Goal: Complete application form

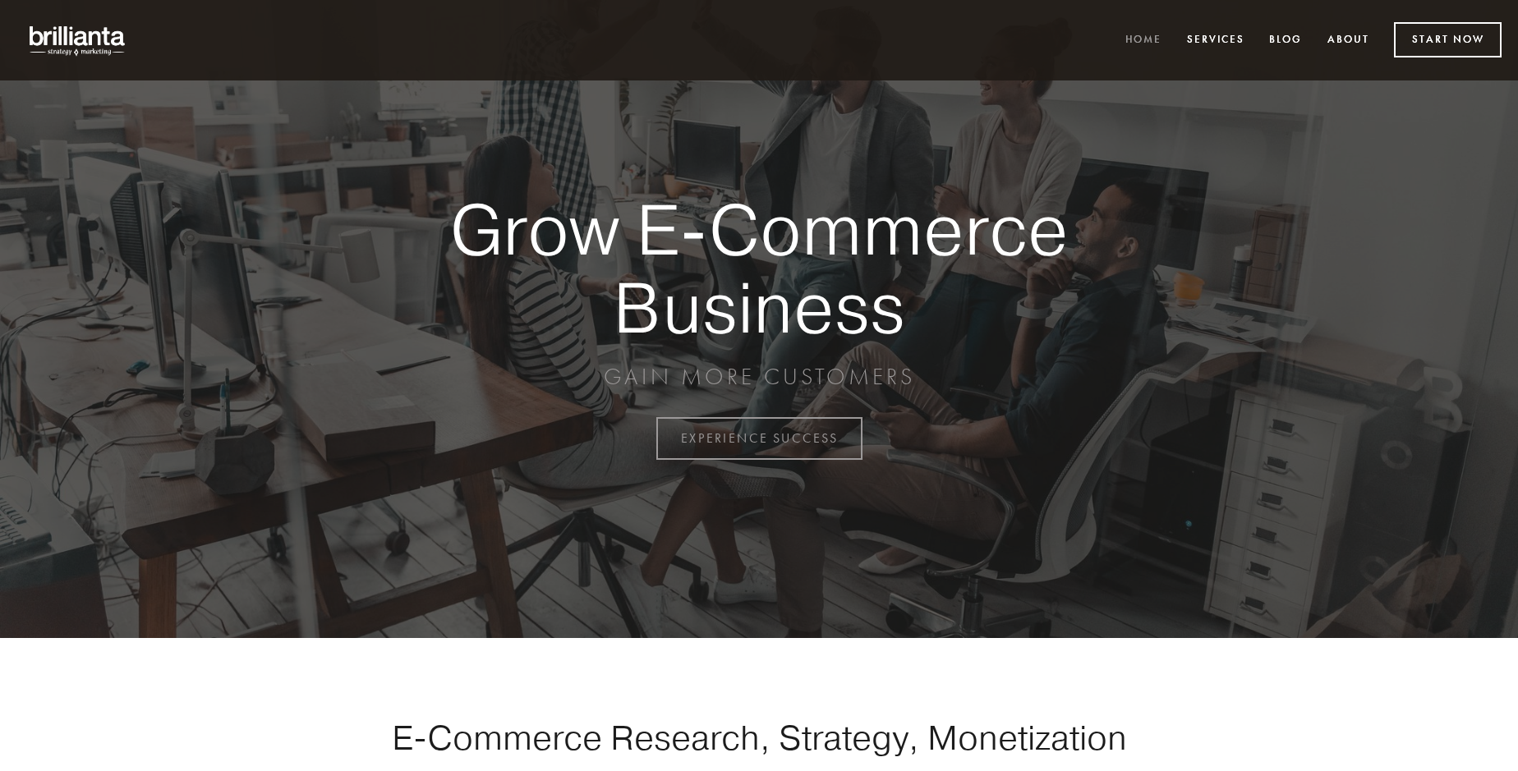
scroll to position [4306, 0]
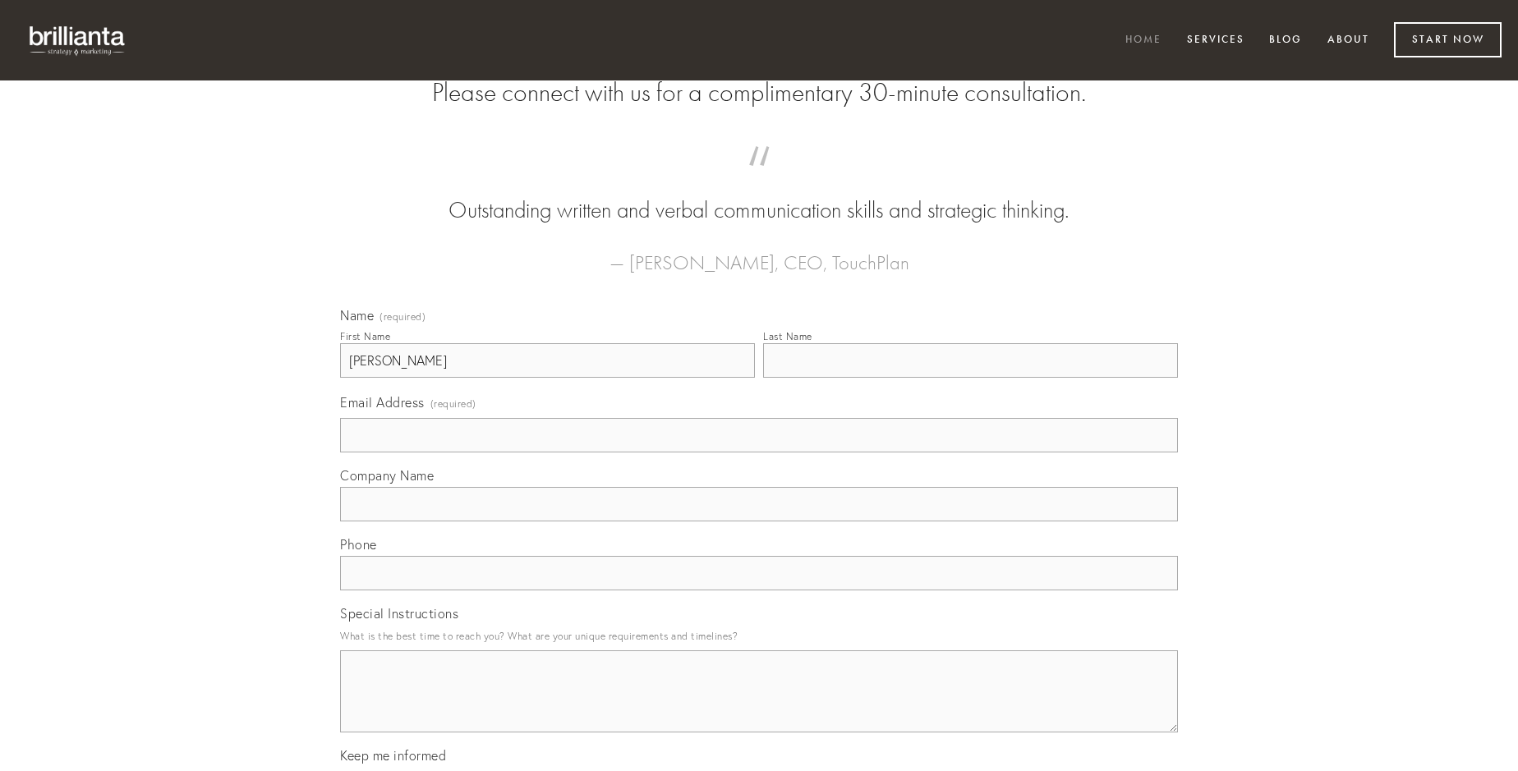
type input "[PERSON_NAME]"
click at [970, 378] on input "Last Name" at bounding box center [970, 360] width 415 height 34
type input "[PERSON_NAME]"
click at [759, 453] on input "Email Address (required)" at bounding box center [759, 435] width 838 height 34
type input "[EMAIL_ADDRESS][DOMAIN_NAME]"
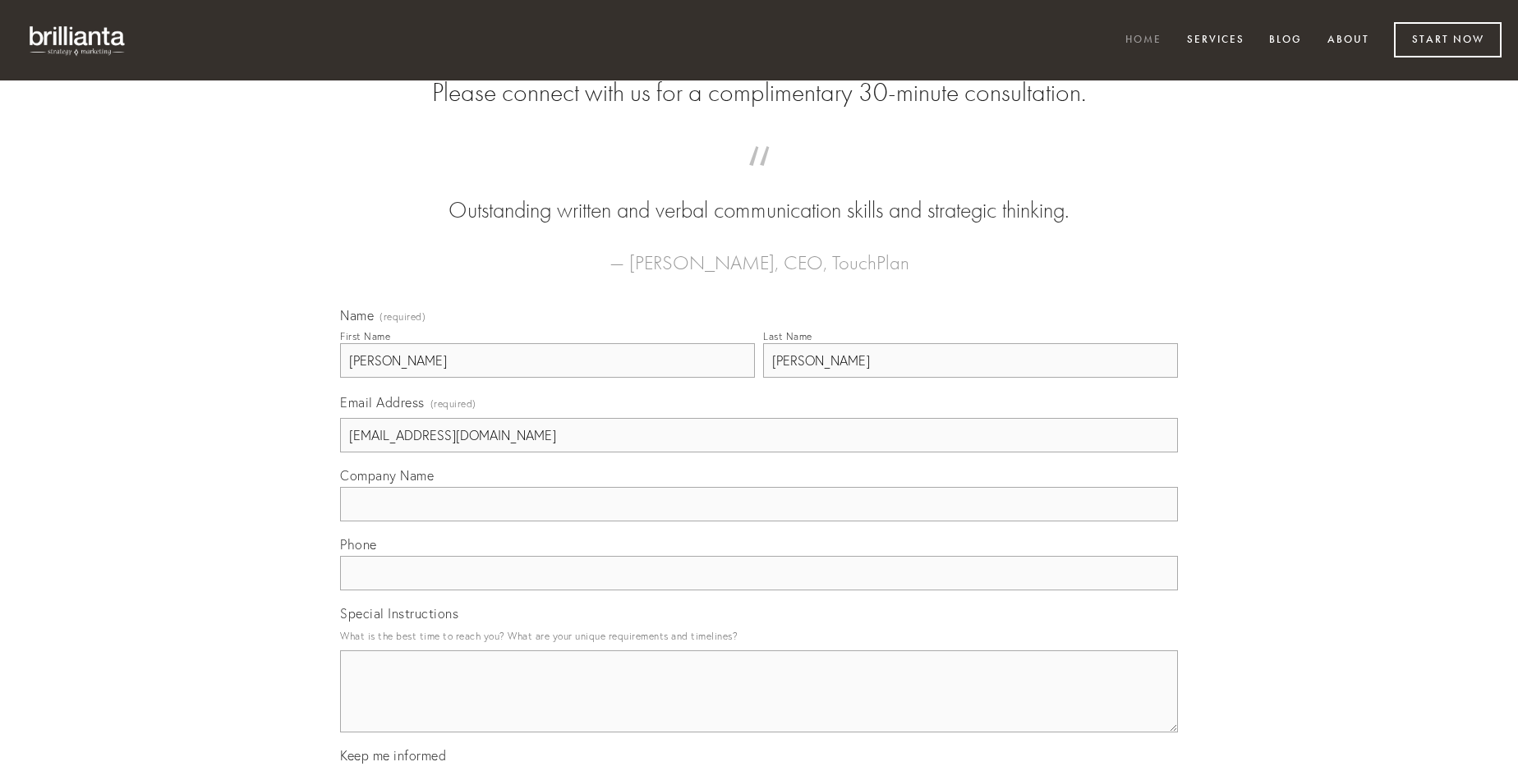
click at [759, 522] on input "Company Name" at bounding box center [759, 504] width 838 height 34
type input "amissio"
click at [759, 591] on input "text" at bounding box center [759, 573] width 838 height 34
click at [759, 706] on textarea "Special Instructions" at bounding box center [759, 692] width 838 height 82
type textarea "curso"
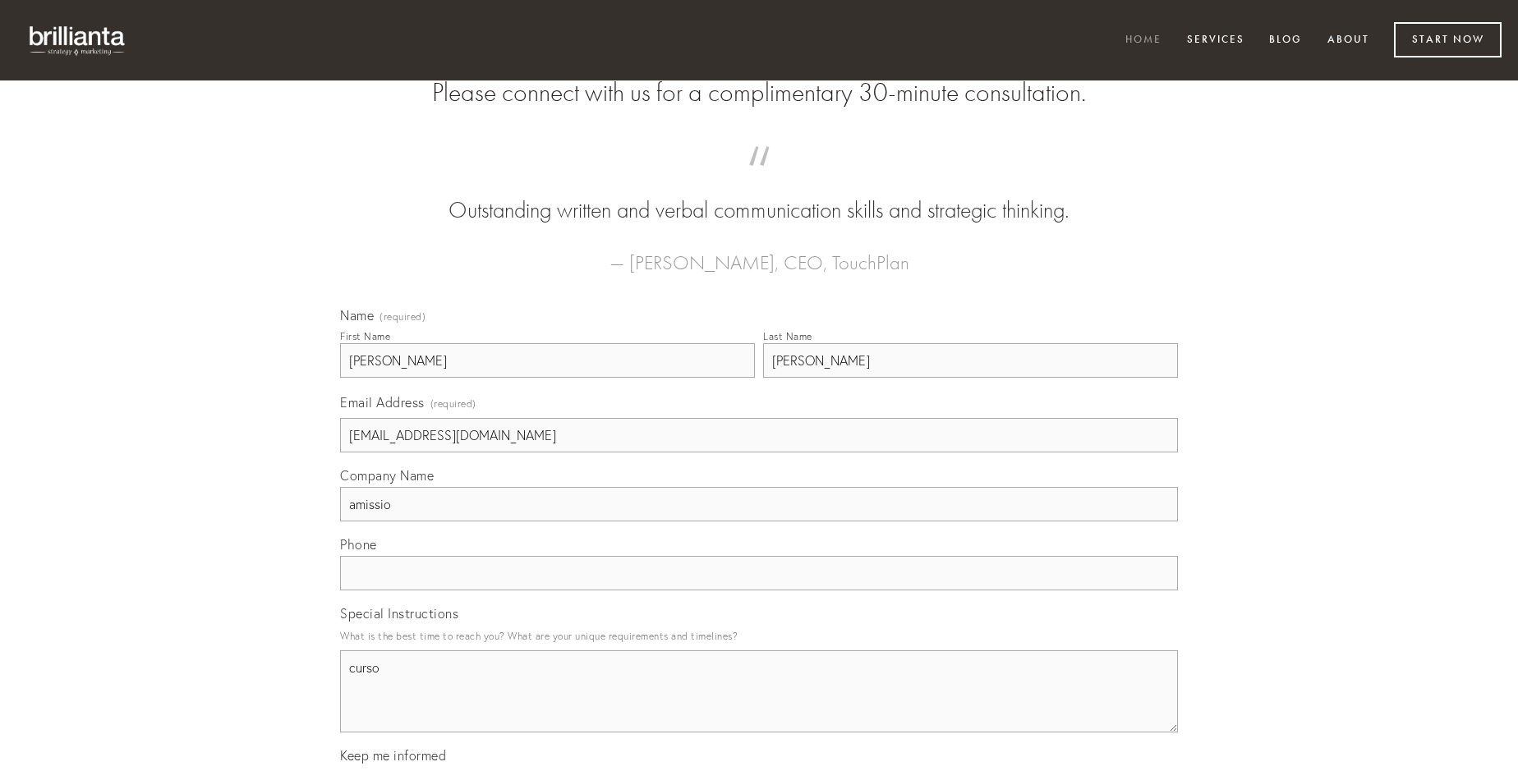
scroll to position [4687, 0]
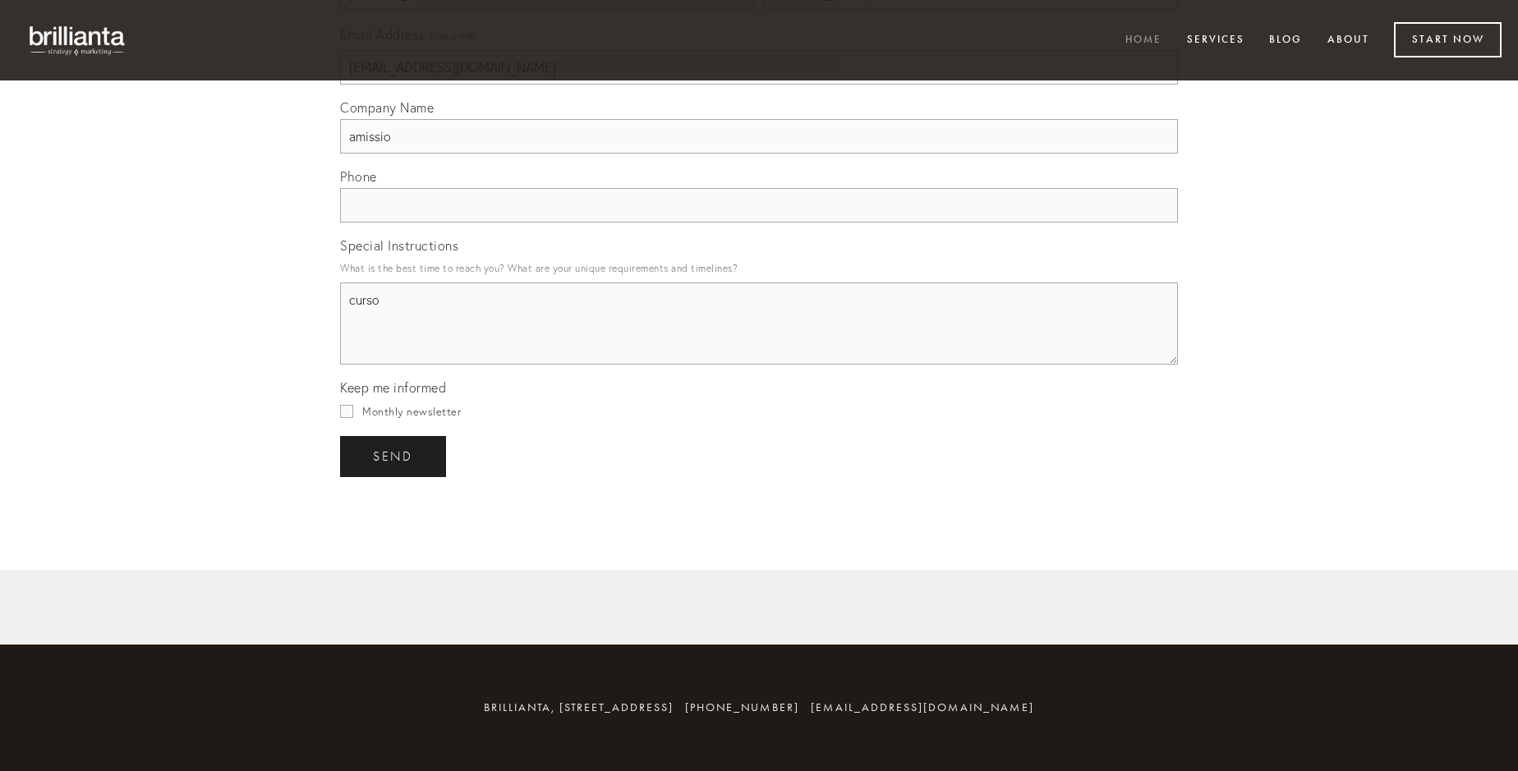
click at [394, 456] on span "send" at bounding box center [393, 456] width 40 height 15
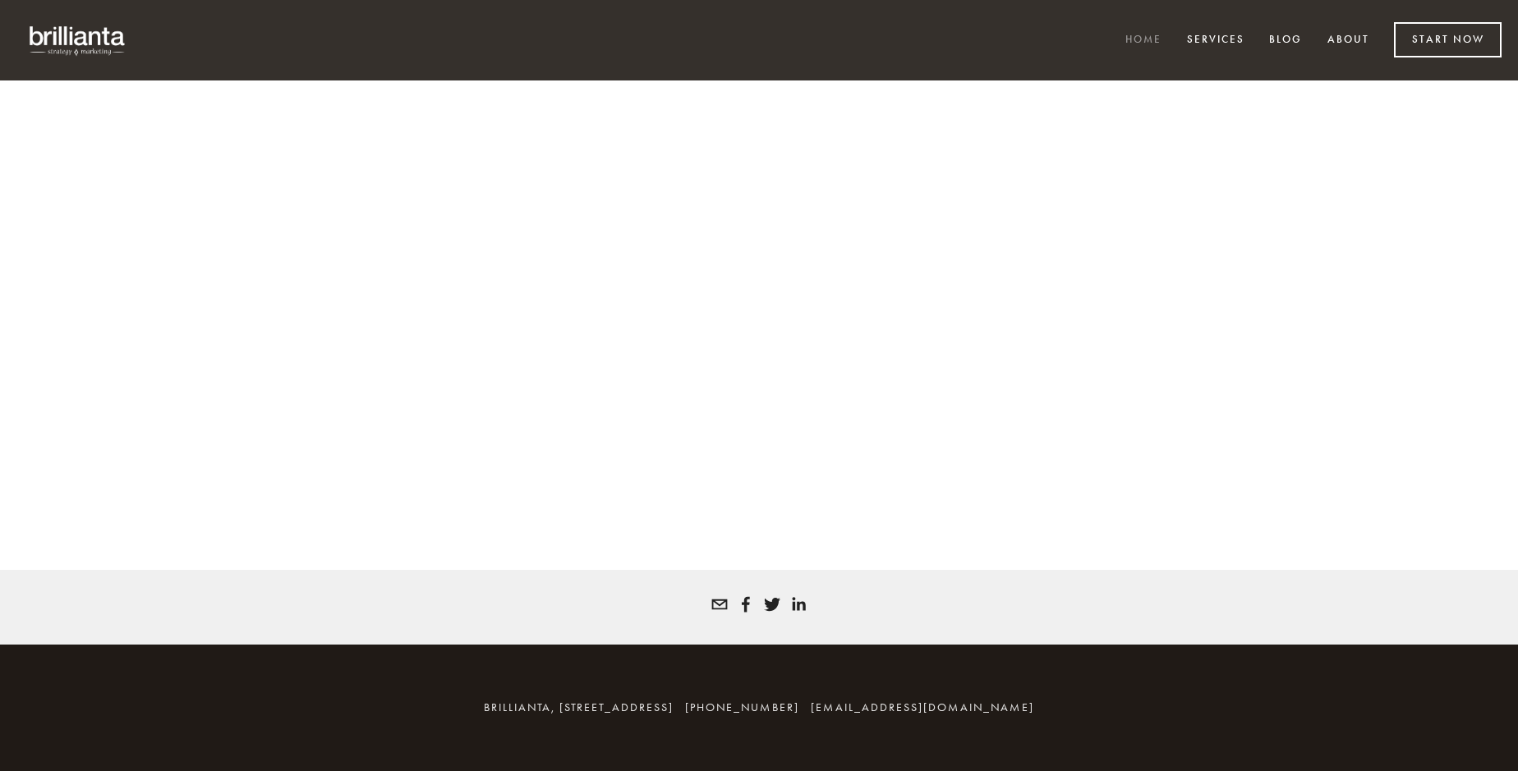
scroll to position [4284, 0]
